Goal: Task Accomplishment & Management: Manage account settings

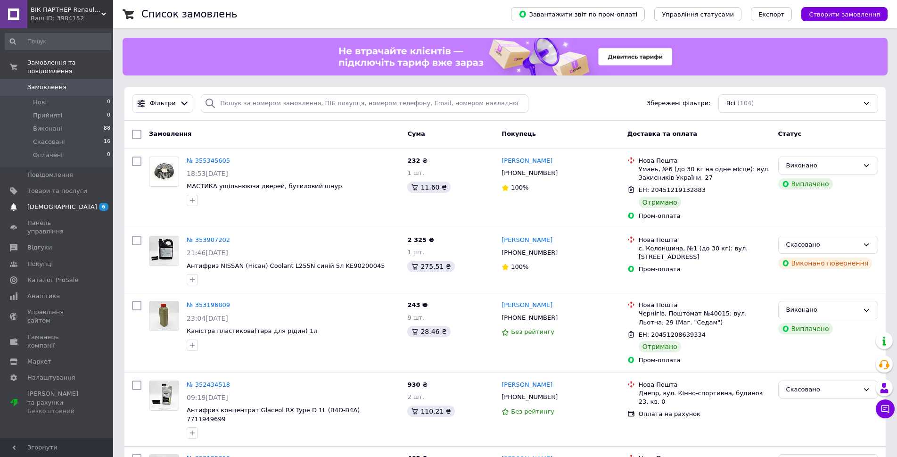
click at [101, 203] on span "6" at bounding box center [103, 207] width 9 height 8
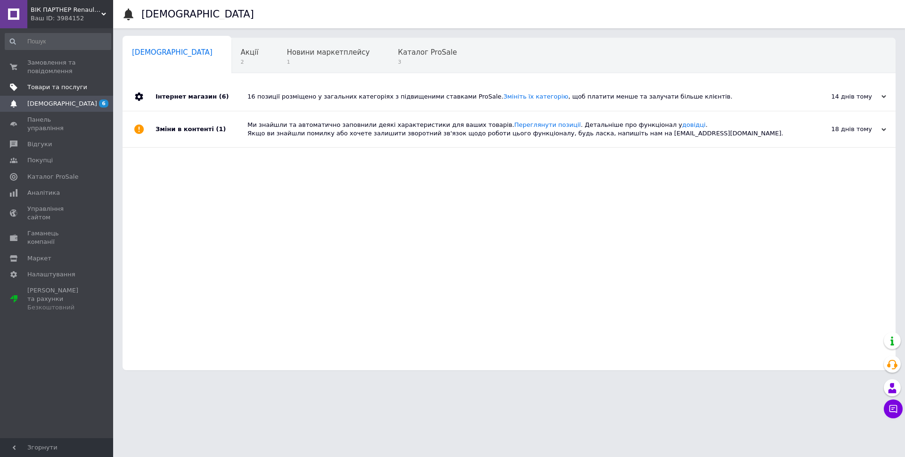
click at [57, 87] on span "Товари та послуги" at bounding box center [57, 87] width 60 height 8
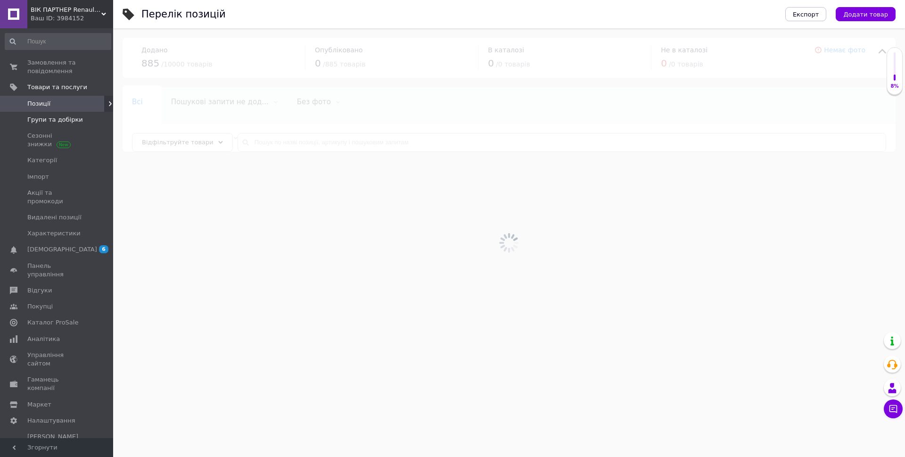
click at [47, 124] on span "Групи та добірки" at bounding box center [55, 120] width 56 height 8
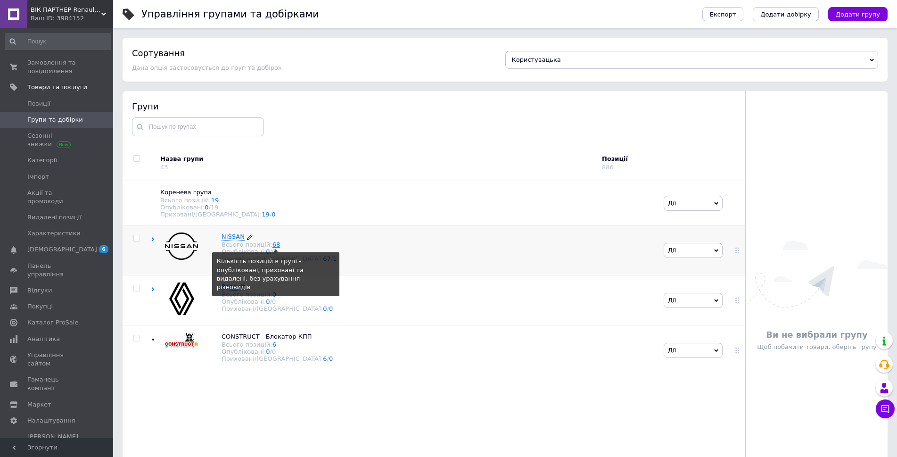
click at [273, 247] on link "68" at bounding box center [277, 244] width 8 height 7
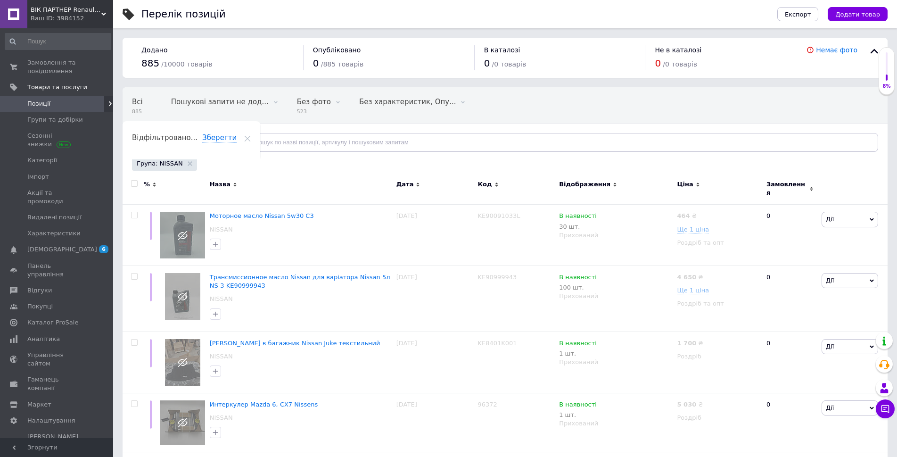
click at [15, 17] on link at bounding box center [13, 14] width 27 height 28
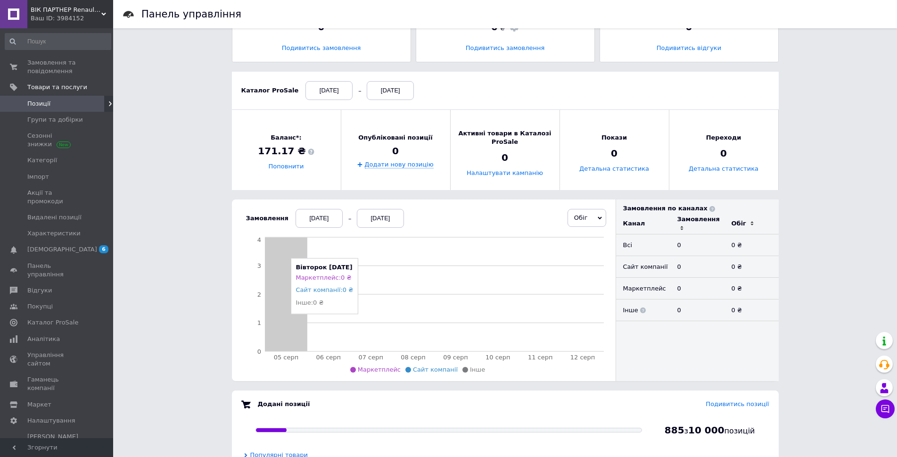
scroll to position [94, 0]
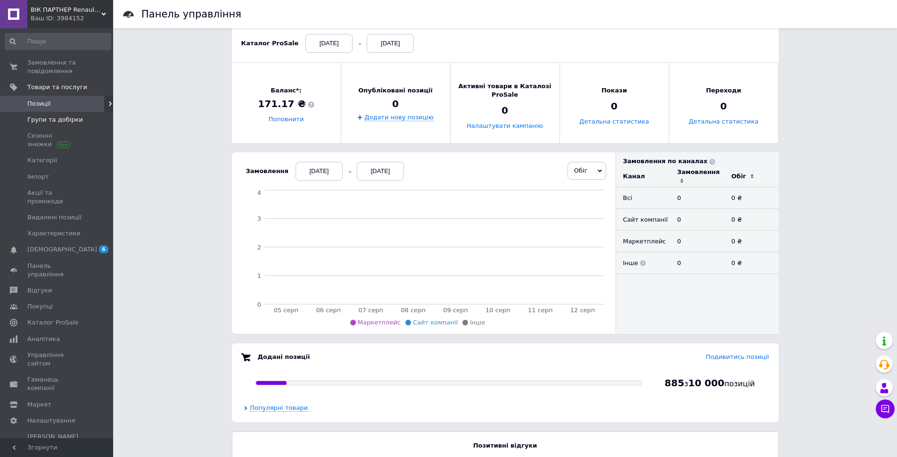
click at [61, 118] on span "Групи та добірки" at bounding box center [55, 120] width 56 height 8
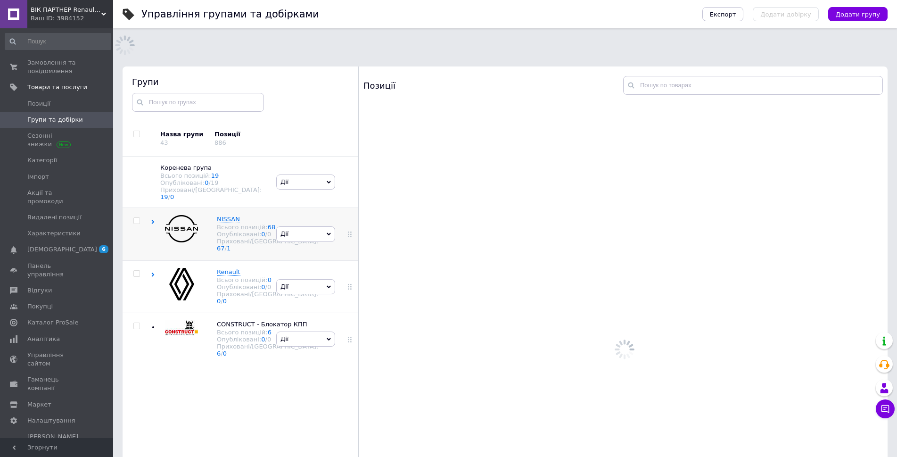
scroll to position [53, 0]
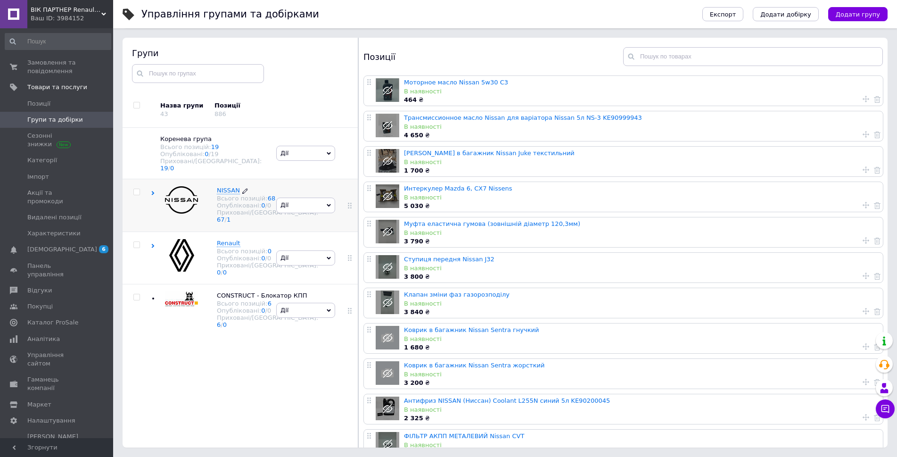
click at [231, 187] on span "NISSAN" at bounding box center [228, 190] width 23 height 7
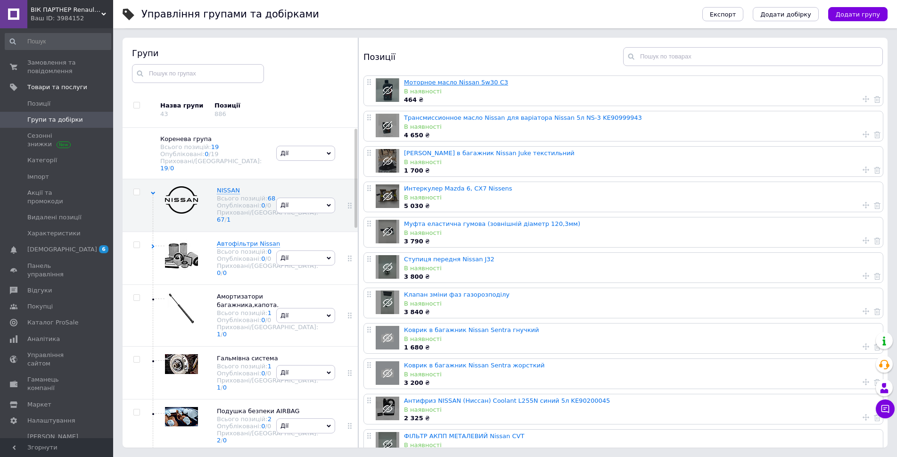
click at [414, 82] on link "Моторное масло Nissan 5w30 C3" at bounding box center [456, 82] width 104 height 7
